Goal: Information Seeking & Learning: Find specific fact

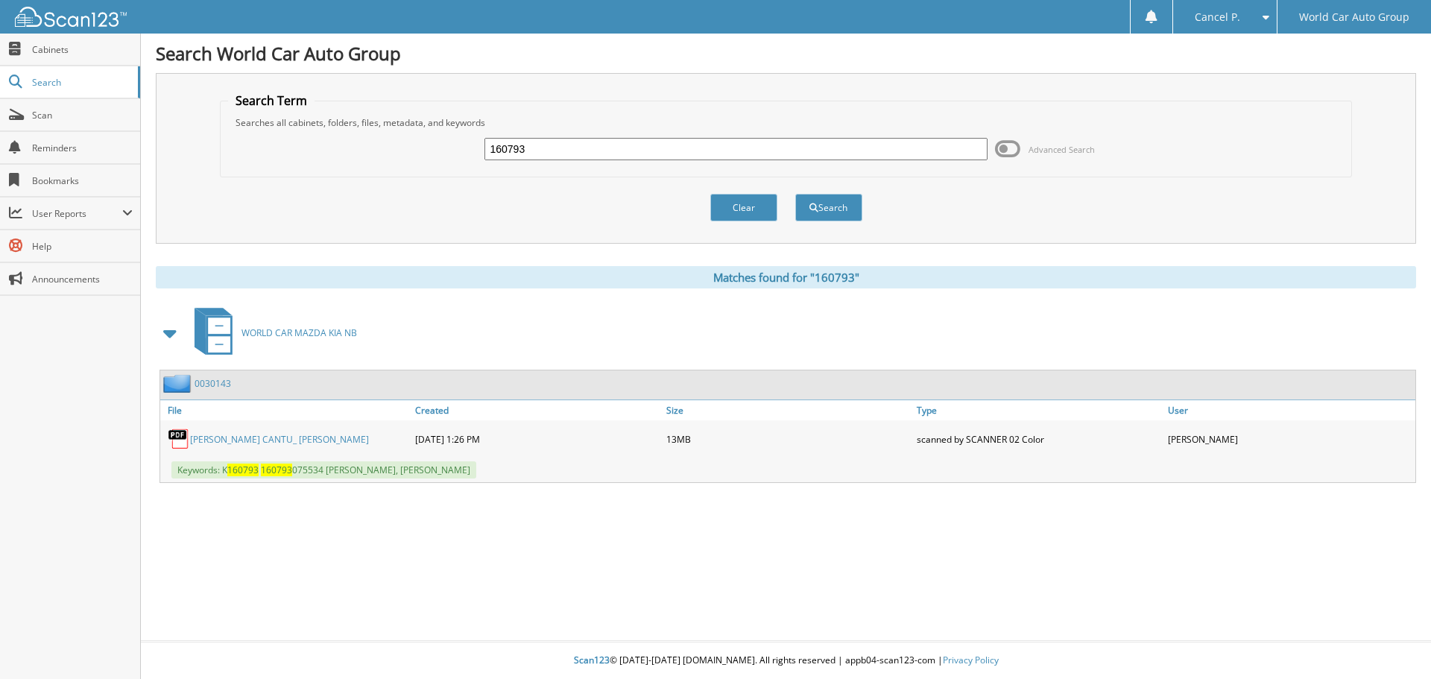
drag, startPoint x: 550, startPoint y: 151, endPoint x: 329, endPoint y: 165, distance: 221.8
click at [329, 165] on div "160793 Advanced Search" at bounding box center [786, 149] width 1117 height 40
type input "E38633"
click at [795, 194] on button "Search" at bounding box center [828, 208] width 67 height 28
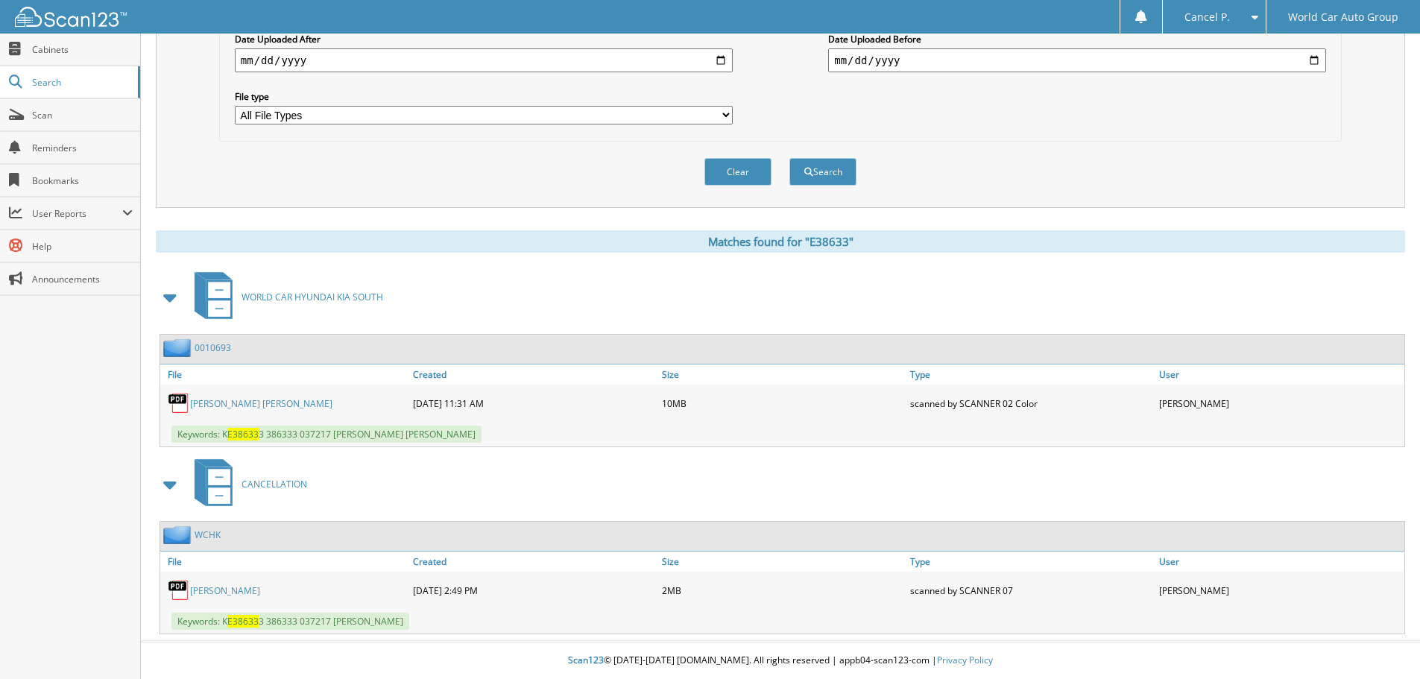
click at [241, 588] on link "[PERSON_NAME]" at bounding box center [225, 590] width 70 height 13
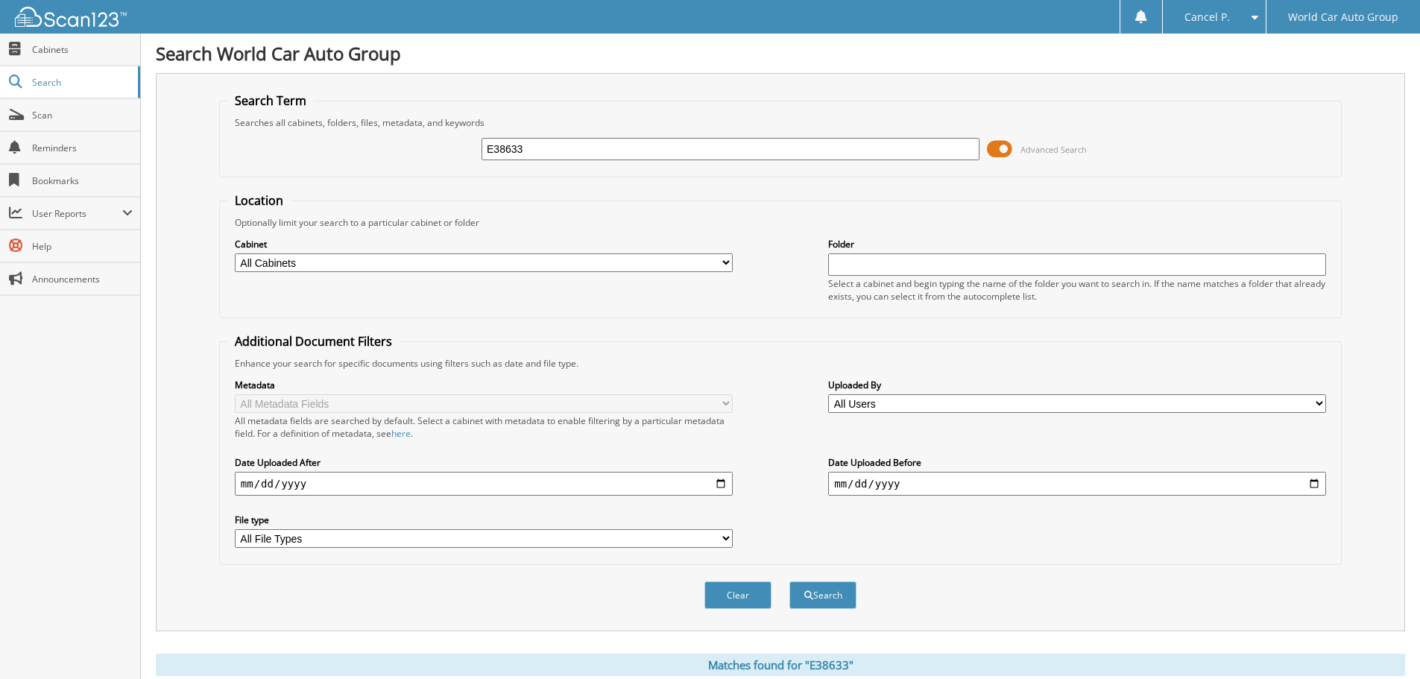
scroll to position [298, 0]
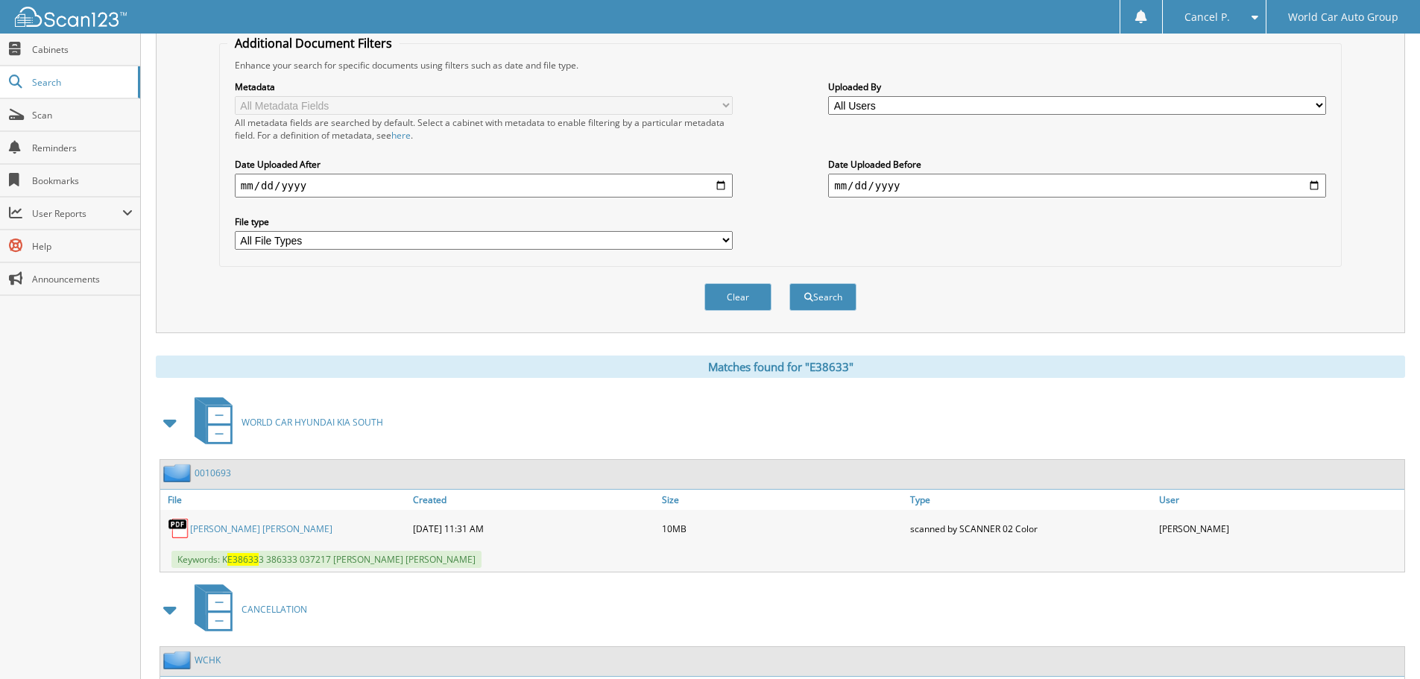
click at [260, 528] on link "[PERSON_NAME] [PERSON_NAME]" at bounding box center [261, 529] width 142 height 13
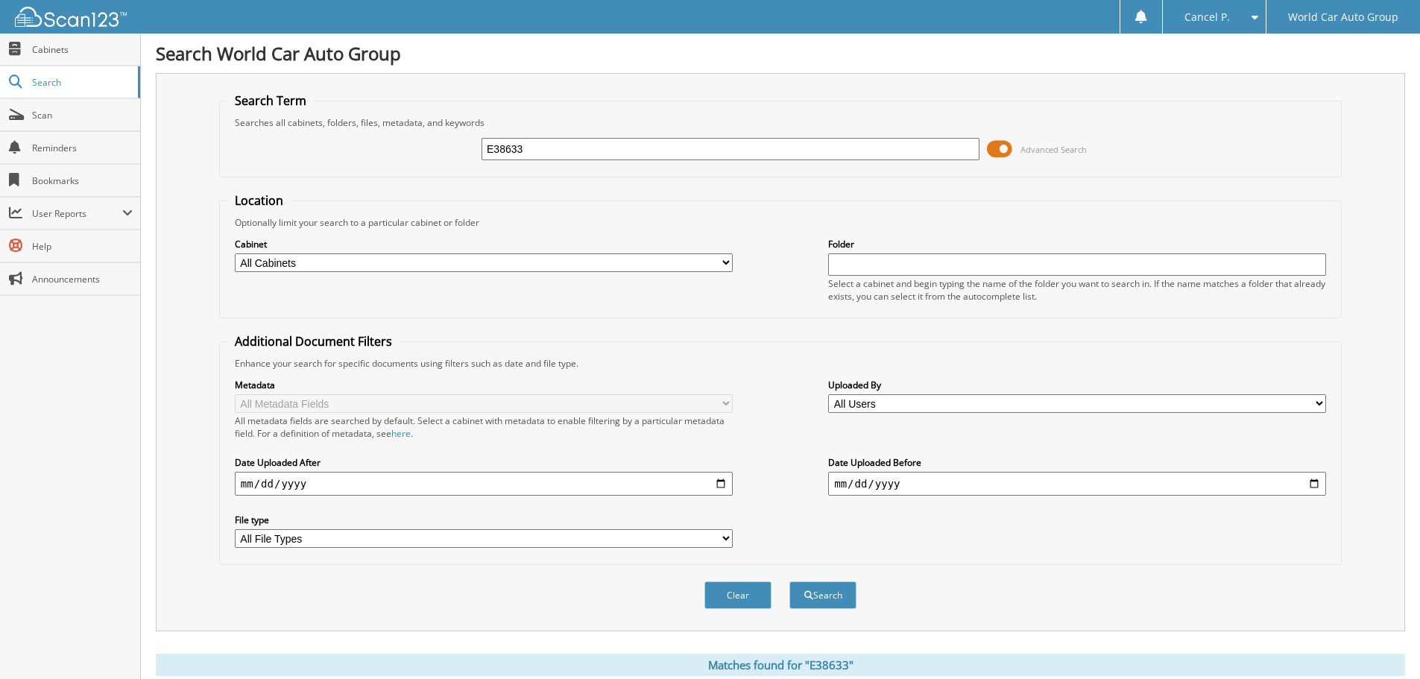
click at [1005, 152] on span at bounding box center [999, 149] width 25 height 22
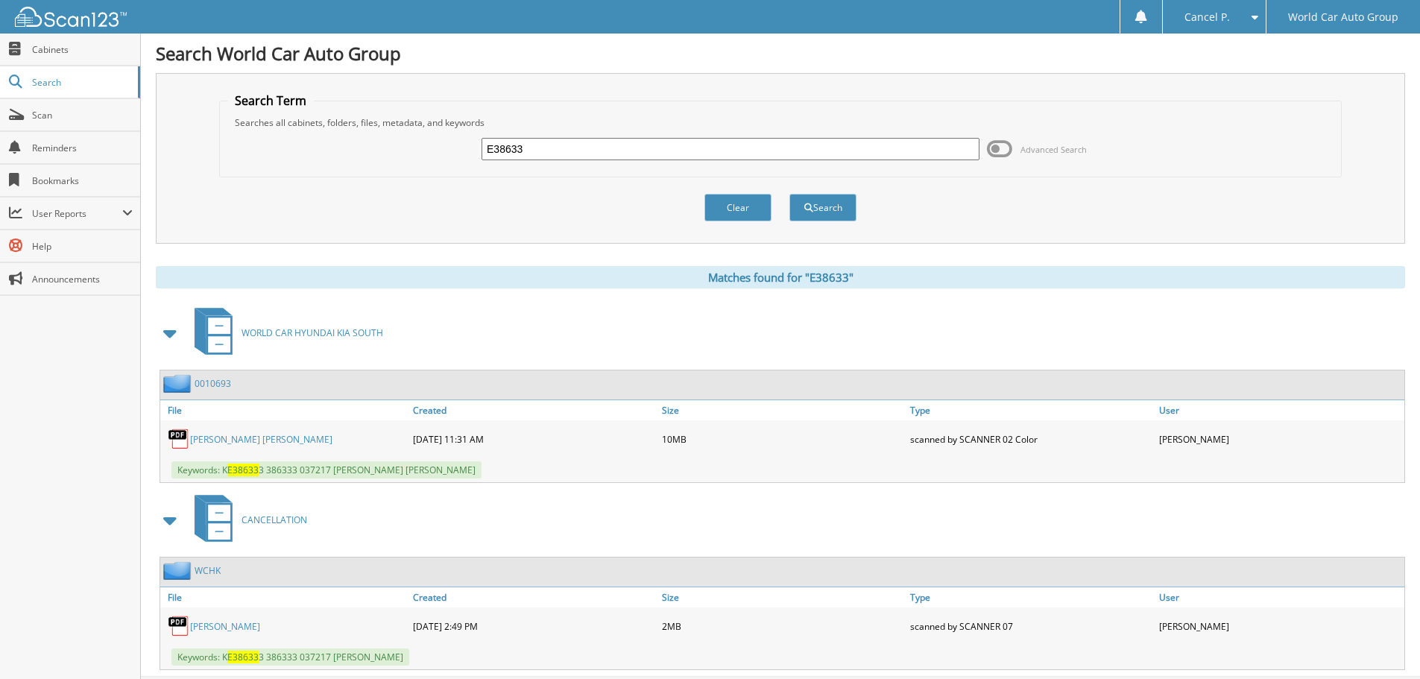
drag, startPoint x: 560, startPoint y: 149, endPoint x: 194, endPoint y: 155, distance: 366.0
click at [197, 153] on div "Search Term Searches all cabinets, folders, files, metadata, and keywords E3863…" at bounding box center [780, 158] width 1249 height 171
type input "386333"
click at [789, 194] on button "Search" at bounding box center [822, 208] width 67 height 28
